Goal: Task Accomplishment & Management: Manage account settings

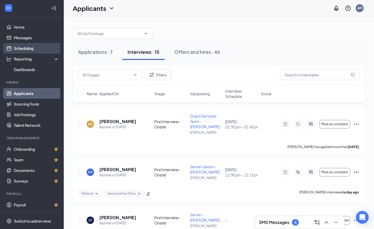
click at [24, 45] on link "Scheduling" at bounding box center [36, 48] width 45 height 11
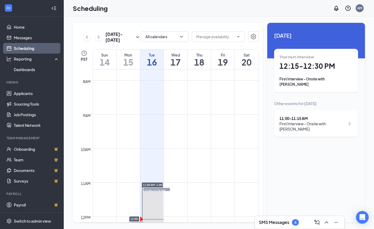
click at [327, 74] on div "Your next interview 12:15 - 12:30 PM First Interview - Onsite with [PERSON_NAME]" at bounding box center [315, 70] width 73 height 33
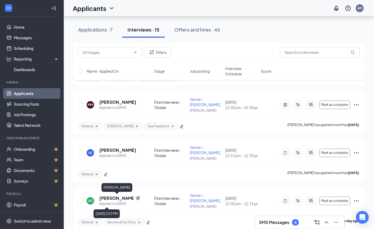
scroll to position [234, 0]
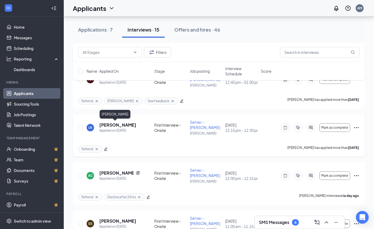
drag, startPoint x: 114, startPoint y: 126, endPoint x: 114, endPoint y: 118, distance: 8.2
click at [114, 126] on h5 "[PERSON_NAME]" at bounding box center [117, 125] width 37 height 6
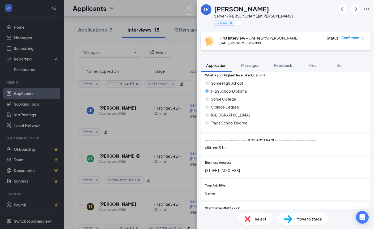
scroll to position [444, 0]
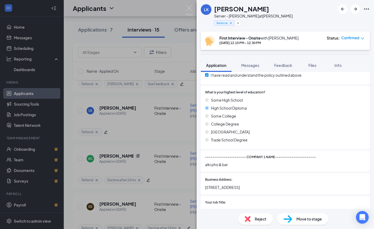
click at [119, 132] on div "LK [PERSON_NAME] Server - [PERSON_NAME] at [PERSON_NAME] Referral First Intervi…" at bounding box center [187, 114] width 374 height 229
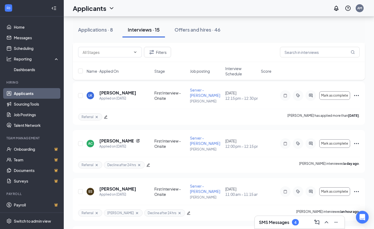
scroll to position [265, 0]
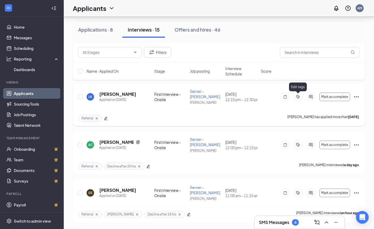
click at [300, 96] on icon "ActiveTag" at bounding box center [297, 97] width 6 height 4
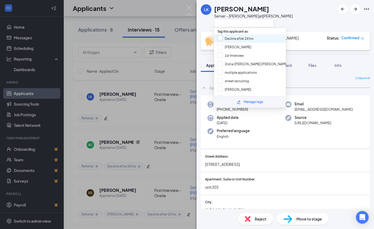
click at [219, 40] on div at bounding box center [219, 38] width 5 height 5
click at [219, 40] on input "Decline after 24 hrs" at bounding box center [235, 39] width 36 height 6
click at [219, 38] on input "Decline after 24 hrs" at bounding box center [235, 39] width 36 height 6
checkbox input "true"
click at [166, 66] on div "LK [PERSON_NAME] Server - [PERSON_NAME] at [PERSON_NAME] First Interview - Onsi…" at bounding box center [187, 114] width 374 height 229
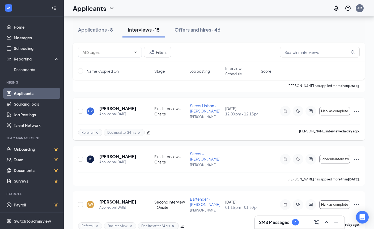
scroll to position [61, 0]
click at [356, 115] on div "Mark as complete" at bounding box center [320, 111] width 80 height 11
click at [356, 112] on icon "Ellipses" at bounding box center [356, 111] width 6 height 6
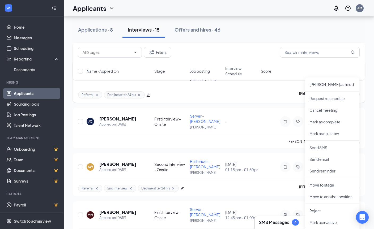
click at [270, 101] on div "Referral Decline after 24 hrs [PERSON_NAME] interviewed a day ago ." at bounding box center [218, 95] width 281 height 16
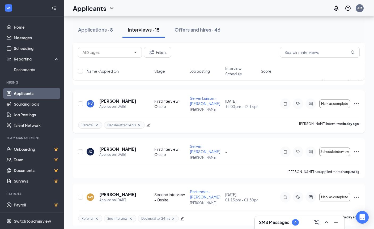
scroll to position [63, 0]
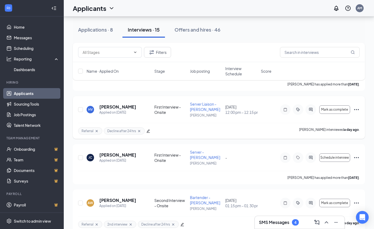
click at [357, 109] on icon "Ellipses" at bounding box center [356, 109] width 6 height 6
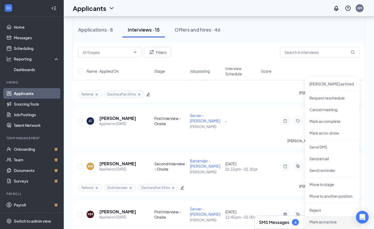
scroll to position [104, 0]
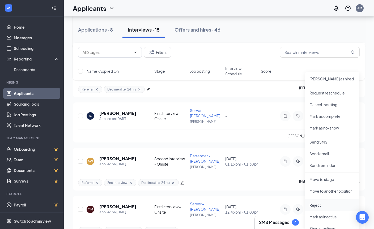
click at [321, 206] on p "Reject" at bounding box center [332, 204] width 46 height 5
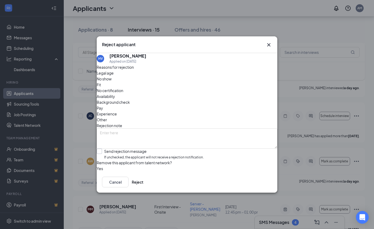
click at [103, 150] on input "Send rejection message If unchecked, the applicant will not receive a rejection…" at bounding box center [150, 154] width 107 height 11
checkbox input "true"
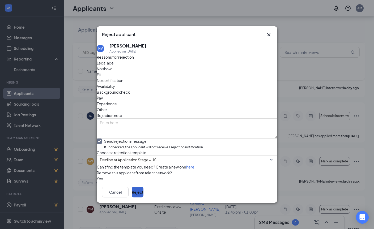
click at [143, 197] on button "Reject" at bounding box center [138, 192] width 12 height 11
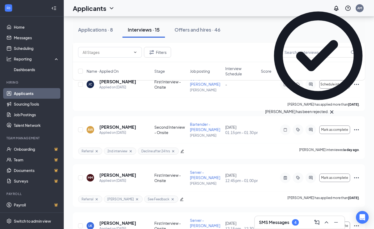
scroll to position [87, 0]
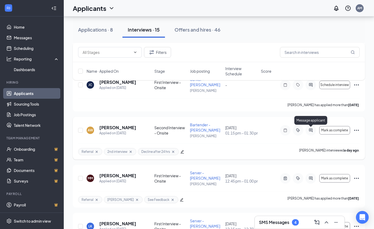
click at [310, 131] on icon "ActiveChat" at bounding box center [310, 130] width 6 height 4
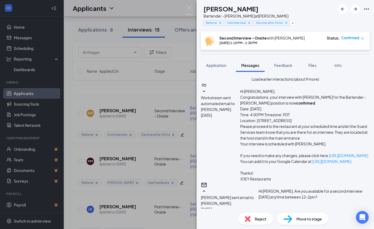
scroll to position [5, 0]
click at [175, 90] on div "AW [PERSON_NAME] Bartender - [PERSON_NAME] at [PERSON_NAME] Referral 2nd interv…" at bounding box center [187, 114] width 374 height 229
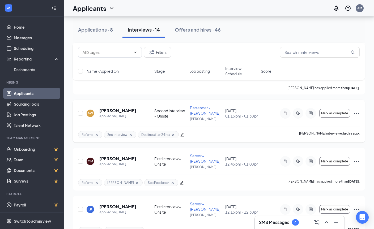
click at [298, 114] on icon "ActiveTag" at bounding box center [297, 113] width 6 height 4
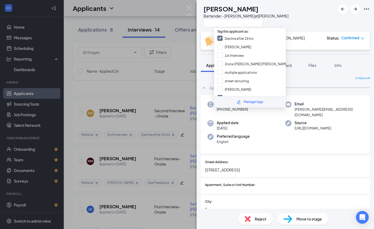
click at [181, 64] on div "AW [PERSON_NAME] Bartender - [PERSON_NAME] at [PERSON_NAME] Second Interview - …" at bounding box center [187, 114] width 374 height 229
